Goal: Information Seeking & Learning: Learn about a topic

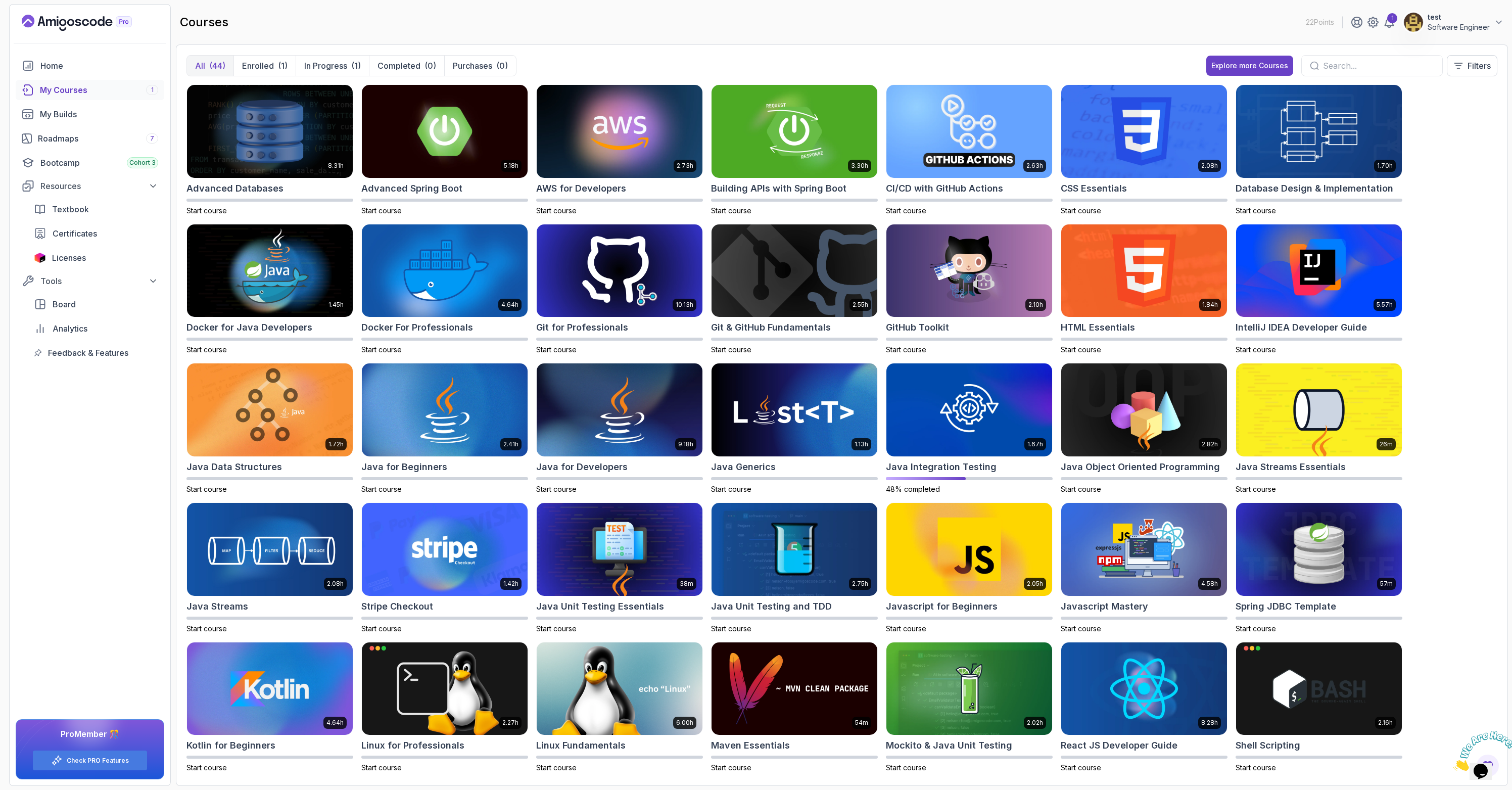
click at [26, 492] on div "Home My Courses 1 My Builds Roadmaps 7 Bootcamp Cohort 3 Resources Textbook Cer…" at bounding box center [90, 420] width 161 height 730
click at [943, 403] on img at bounding box center [969, 410] width 174 height 97
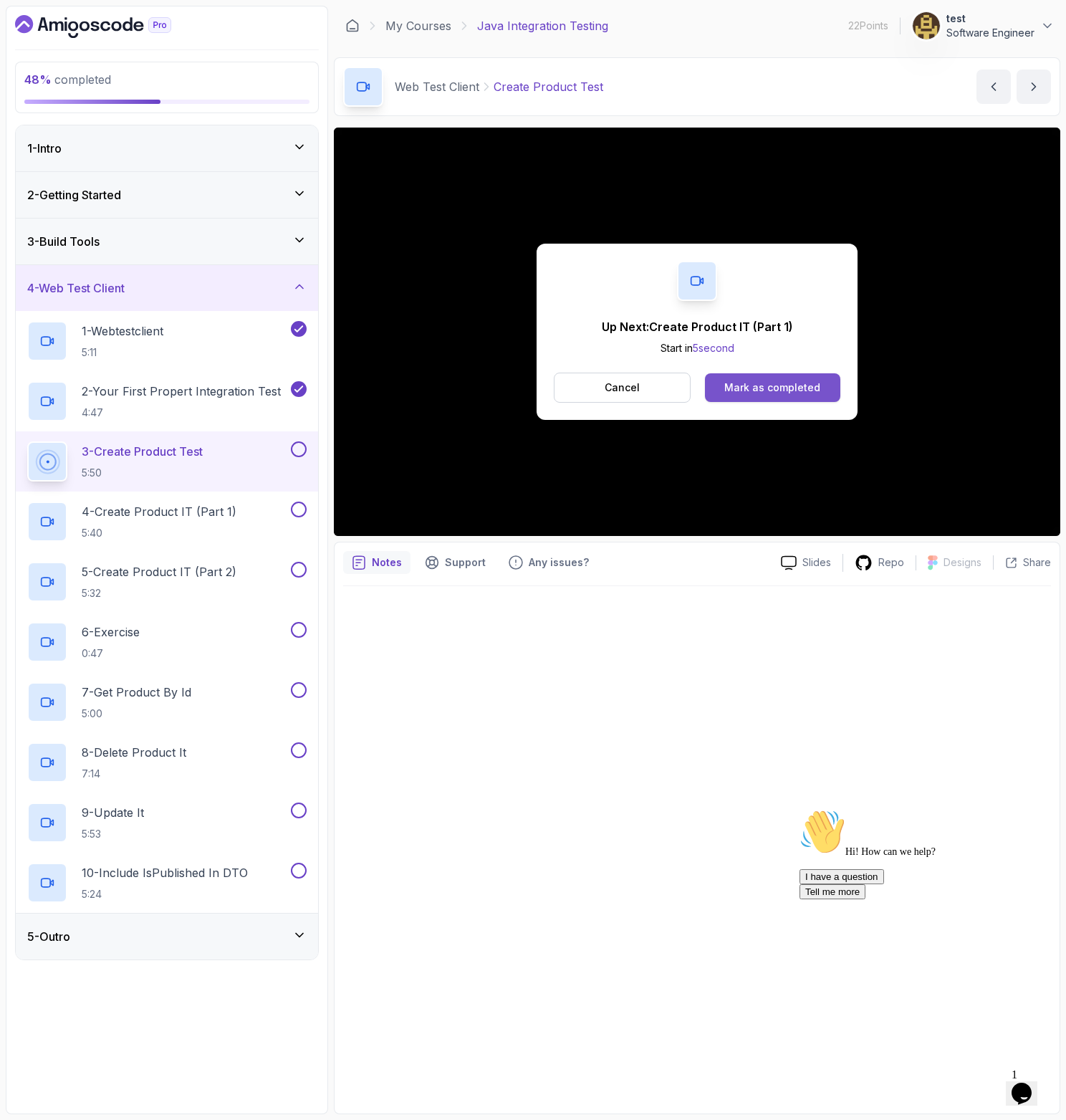
click at [766, 394] on button "Mark as completed" at bounding box center [772, 388] width 136 height 28
